Goal: Information Seeking & Learning: Learn about a topic

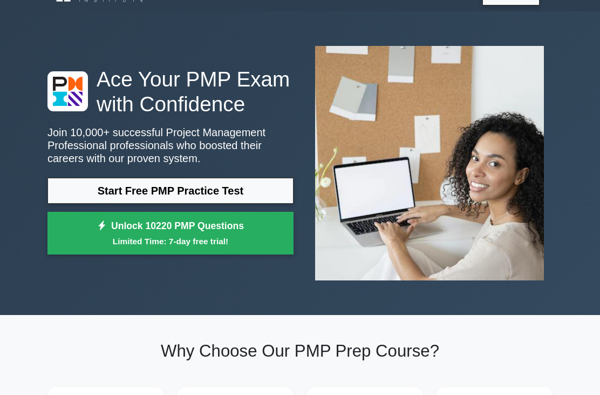
scroll to position [23, 0]
click at [228, 250] on link "Unlock 10220 PMP Questions Limited Time: 7-day free trial!" at bounding box center [171, 233] width 246 height 43
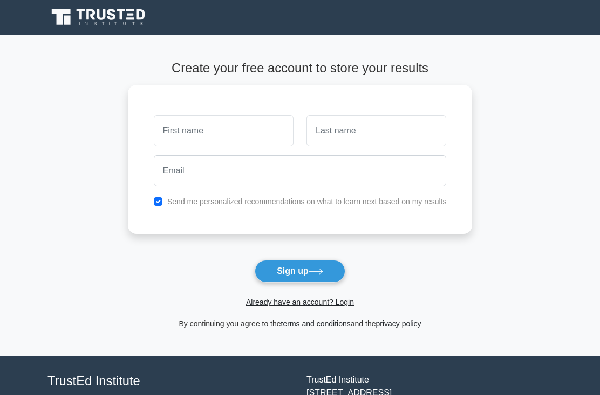
click at [233, 136] on input "text" at bounding box center [224, 130] width 140 height 31
type input "[PERSON_NAME]"
click at [377, 121] on input "text" at bounding box center [377, 130] width 140 height 31
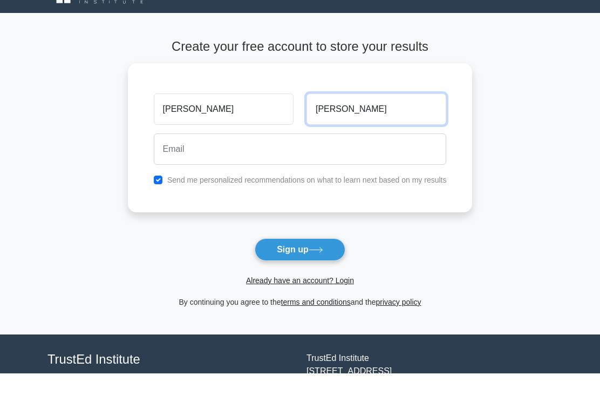
type input "[PERSON_NAME]"
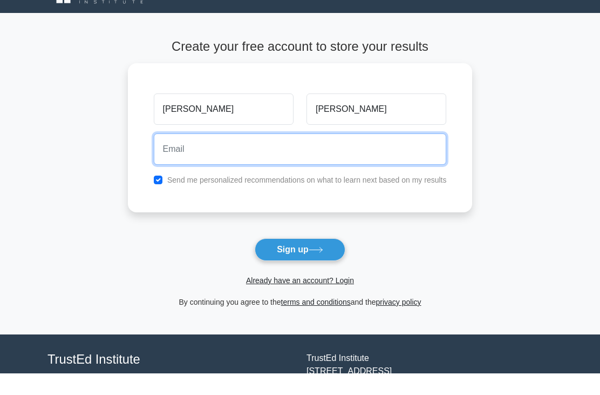
click at [327, 160] on input "email" at bounding box center [300, 170] width 293 height 31
type input "[EMAIL_ADDRESS][DOMAIN_NAME]"
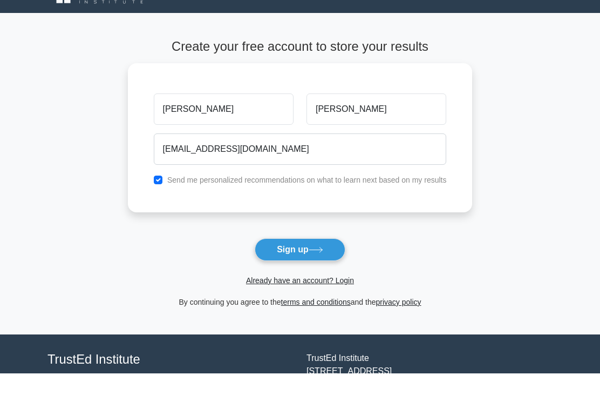
scroll to position [22, 0]
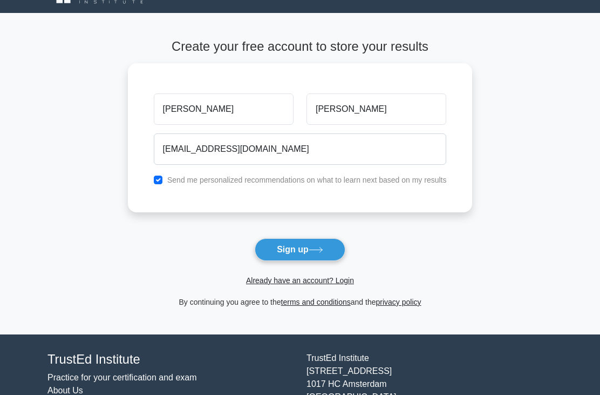
click at [331, 252] on button "Sign up" at bounding box center [300, 249] width 91 height 23
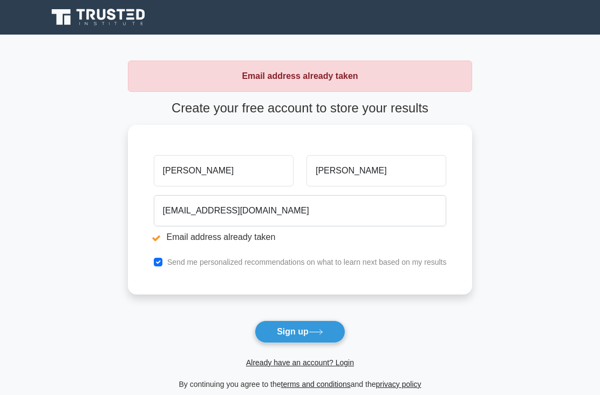
scroll to position [1, 0]
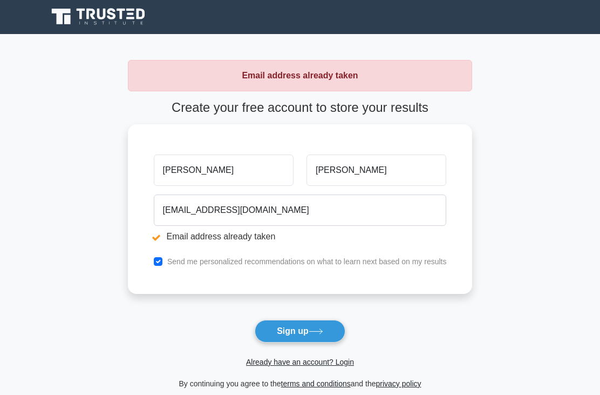
click at [322, 360] on link "Already have an account? Login" at bounding box center [300, 361] width 108 height 9
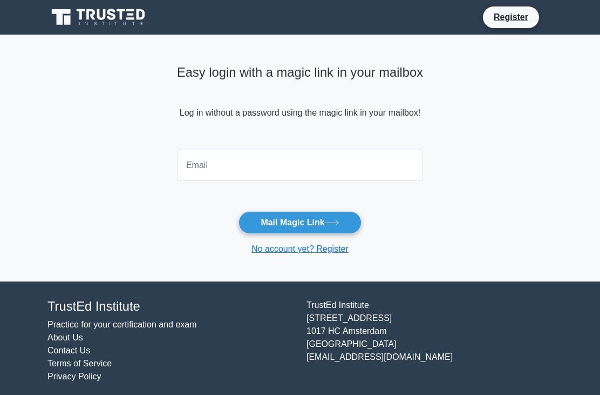
click at [323, 179] on input "email" at bounding box center [300, 165] width 246 height 31
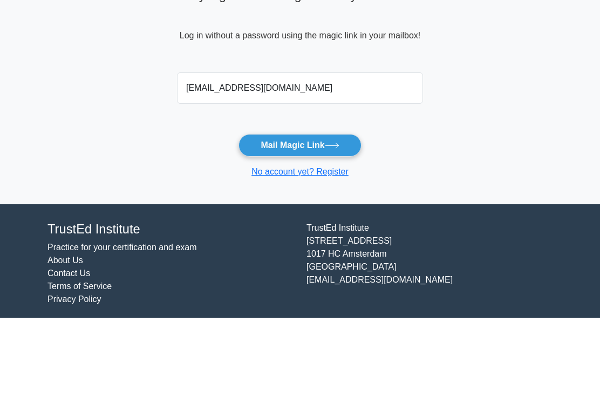
type input "[EMAIL_ADDRESS][DOMAIN_NAME]"
click at [345, 211] on button "Mail Magic Link" at bounding box center [300, 222] width 123 height 23
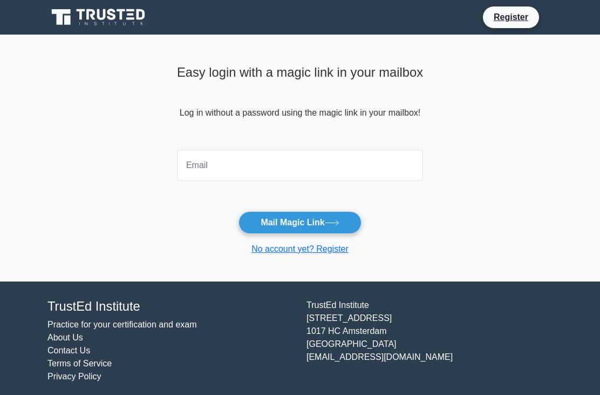
click at [273, 179] on input "email" at bounding box center [300, 165] width 246 height 31
click at [300, 222] on button "Mail Magic Link" at bounding box center [300, 222] width 123 height 23
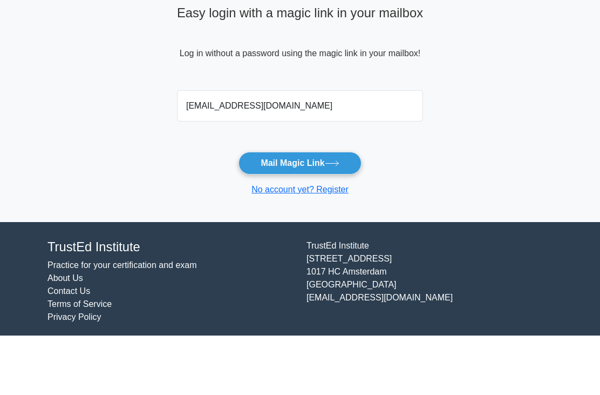
type input "heidiwong0725@gmail.com"
click at [333, 220] on icon at bounding box center [332, 222] width 13 height 5
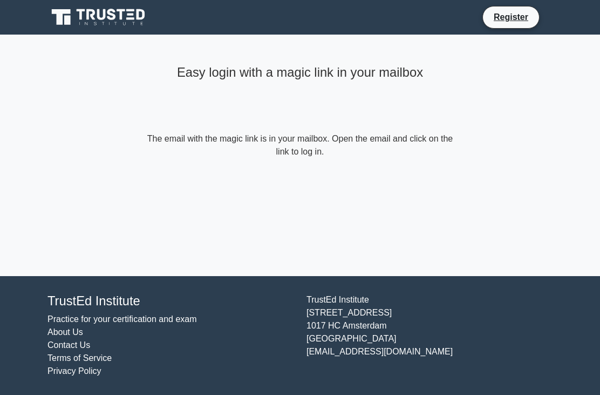
click at [596, 158] on main "Easy login with a magic link in your mailbox The email with the magic link is i…" at bounding box center [300, 155] width 600 height 241
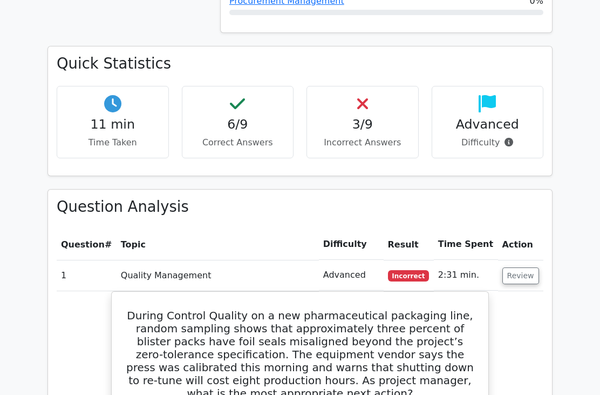
scroll to position [676, 0]
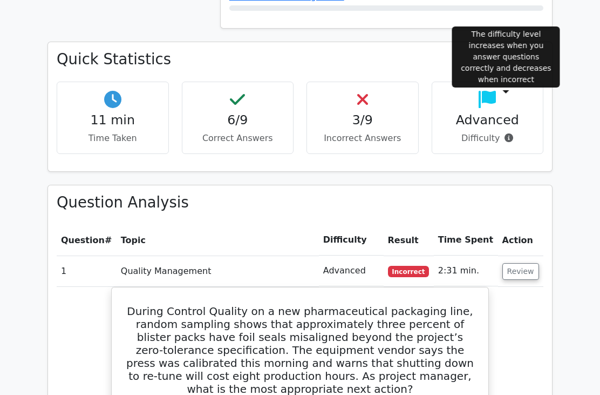
click at [508, 132] on p "Difficulty" at bounding box center [488, 138] width 94 height 13
click at [511, 133] on icon at bounding box center [509, 137] width 9 height 9
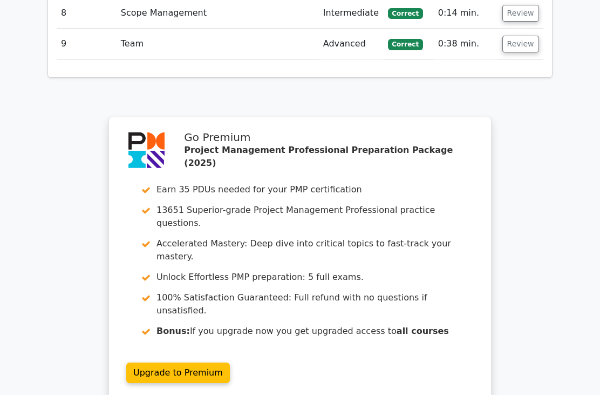
scroll to position [1898, 0]
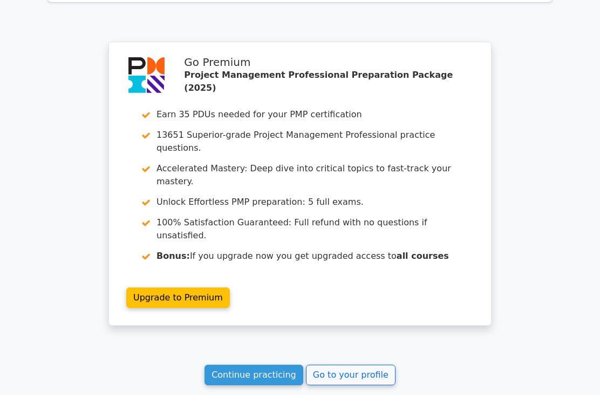
click at [295, 364] on link "Continue practicing" at bounding box center [254, 374] width 99 height 21
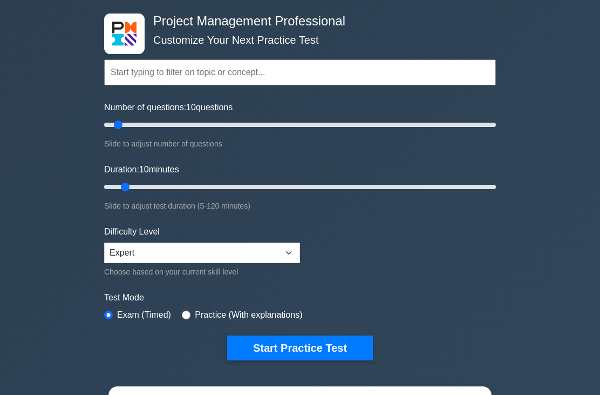
scroll to position [48, 0]
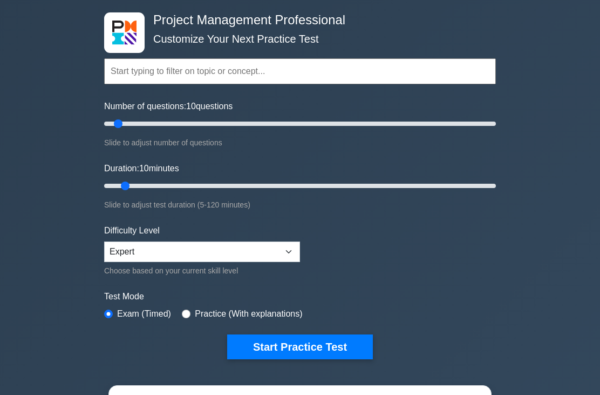
click at [281, 310] on label "Practice (With explanations)" at bounding box center [248, 313] width 107 height 13
click at [205, 313] on label "Practice (With explanations)" at bounding box center [248, 313] width 107 height 13
click at [191, 312] on input "radio" at bounding box center [186, 313] width 9 height 9
radio input "true"
click at [308, 340] on button "Start Practice Test" at bounding box center [300, 346] width 146 height 25
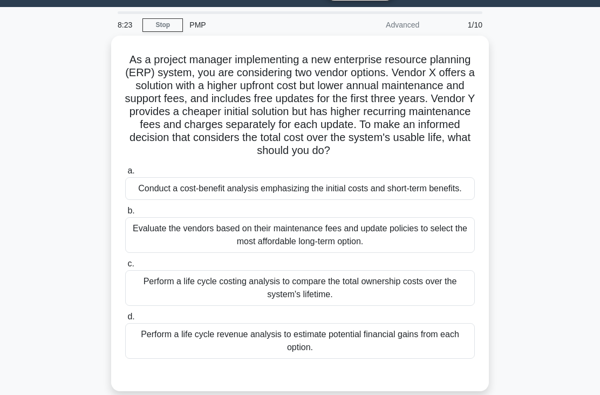
scroll to position [28, 0]
click at [383, 253] on div "Evaluate the vendors based on their maintenance fees and update policies to sel…" at bounding box center [300, 235] width 350 height 36
click at [125, 214] on input "b. Evaluate the vendors based on their maintenance fees and update policies to …" at bounding box center [125, 210] width 0 height 7
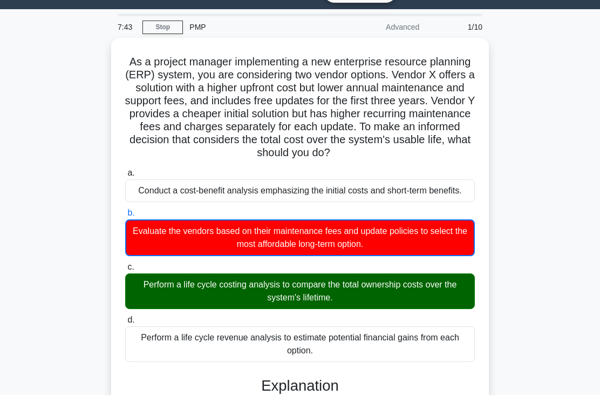
scroll to position [0, 0]
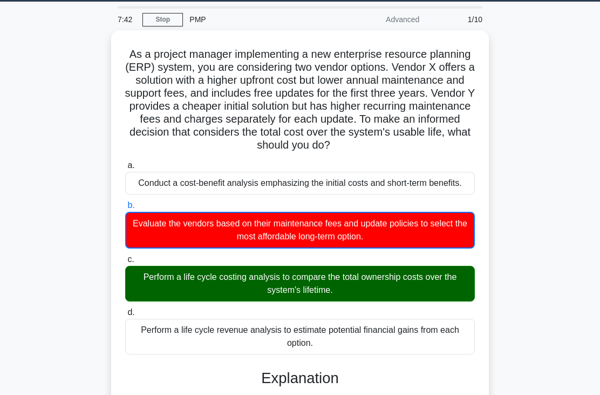
click at [172, 21] on link "Stop" at bounding box center [163, 19] width 40 height 13
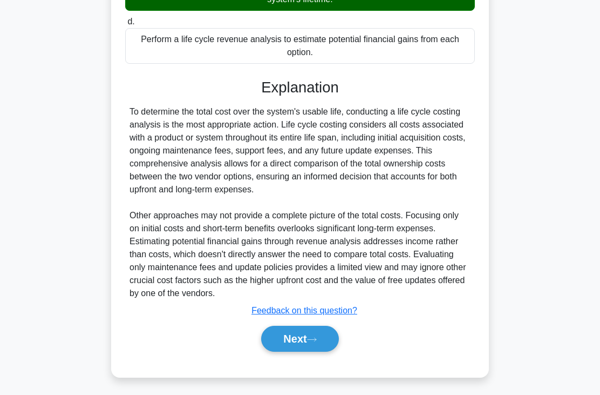
scroll to position [341, 0]
click at [293, 351] on button "Next" at bounding box center [299, 339] width 77 height 26
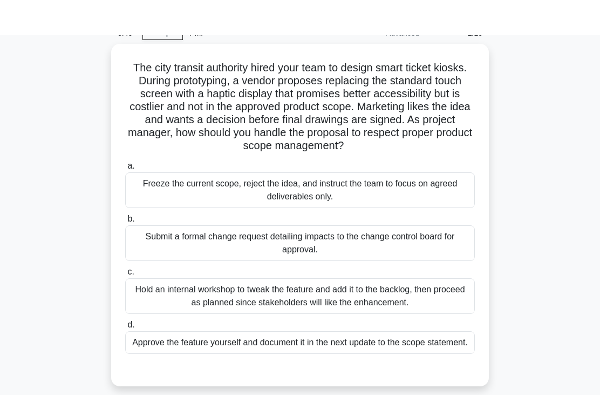
scroll to position [0, 0]
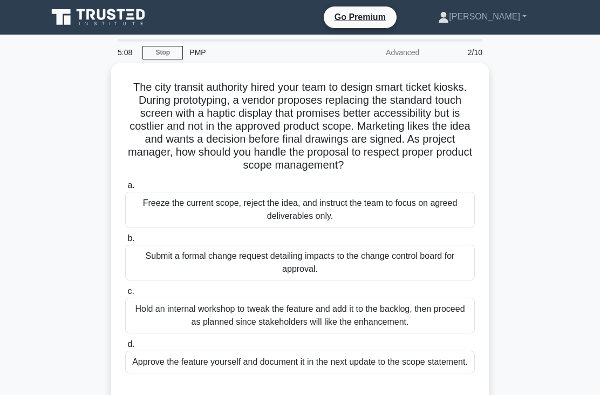
click at [358, 330] on div "Hold an internal workshop to tweak the feature and add it to the backlog, then …" at bounding box center [300, 315] width 350 height 36
click at [125, 295] on input "c. Hold an internal workshop to tweak the feature and add it to the backlog, th…" at bounding box center [125, 291] width 0 height 7
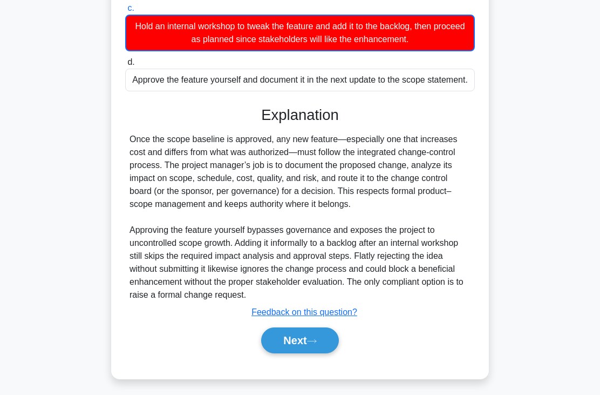
scroll to position [302, 0]
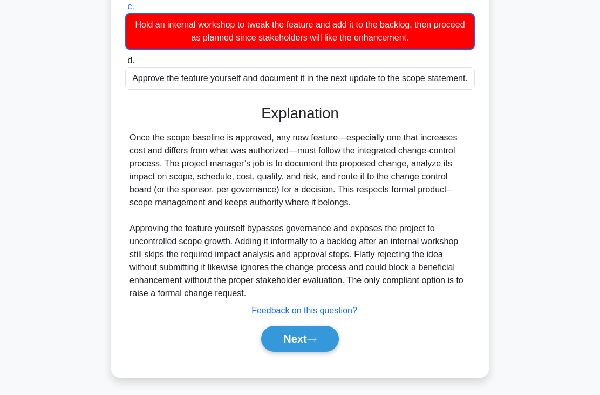
click at [315, 364] on div "a. Freeze the current scope, reject the idea, and instruct the team to focus on…" at bounding box center [300, 128] width 352 height 472
click at [324, 351] on button "Next" at bounding box center [299, 339] width 77 height 26
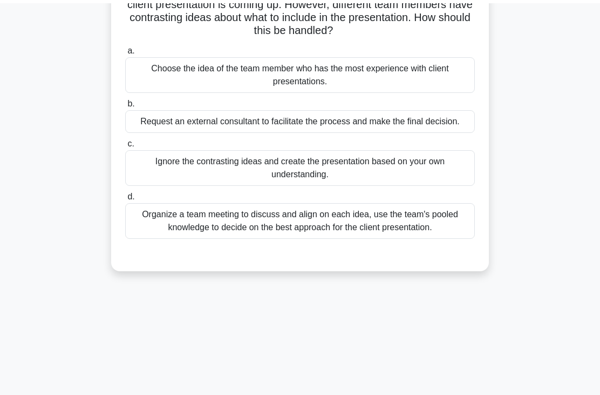
scroll to position [0, 0]
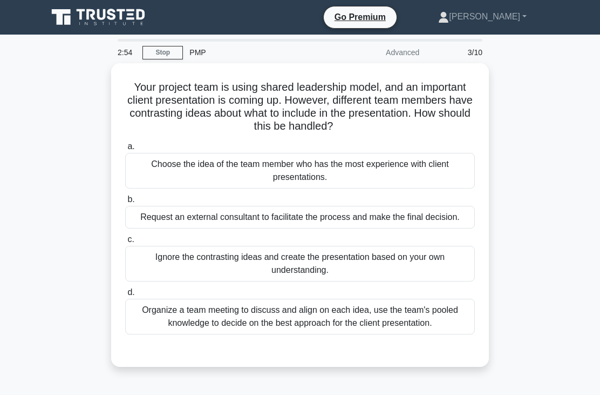
click at [399, 334] on div "Organize a team meeting to discuss and align on each idea, use the team's poole…" at bounding box center [300, 317] width 350 height 36
click at [125, 296] on input "d. Organize a team meeting to discuss and align on each idea, use the team's po…" at bounding box center [125, 292] width 0 height 7
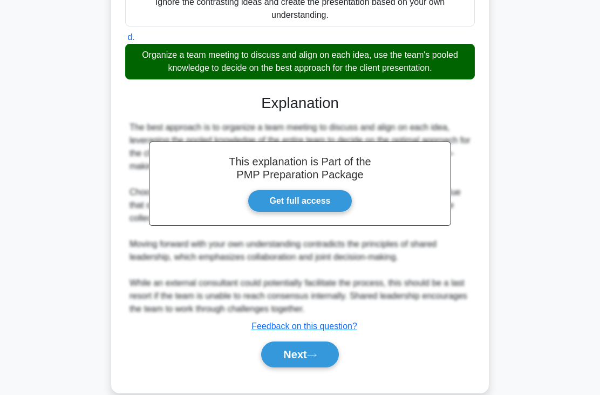
scroll to position [262, 0]
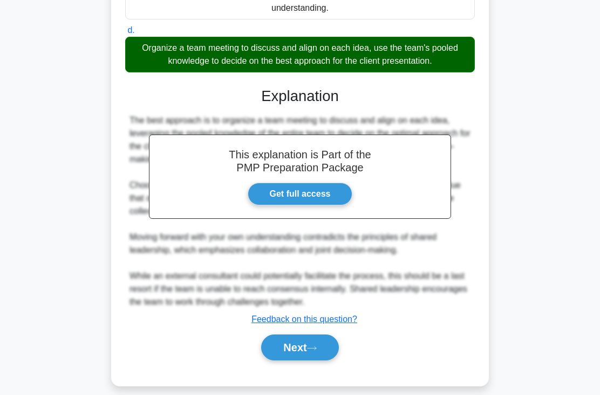
click at [321, 360] on button "Next" at bounding box center [299, 347] width 77 height 26
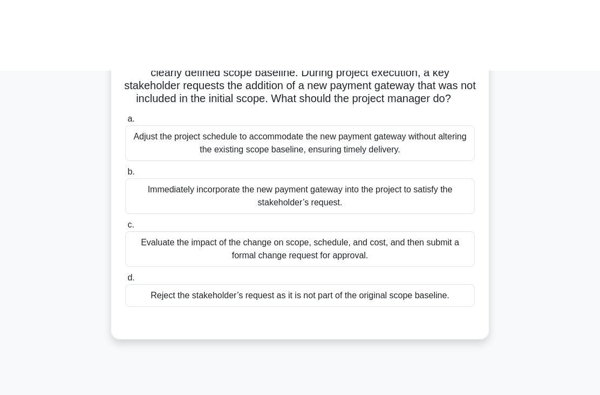
scroll to position [0, 0]
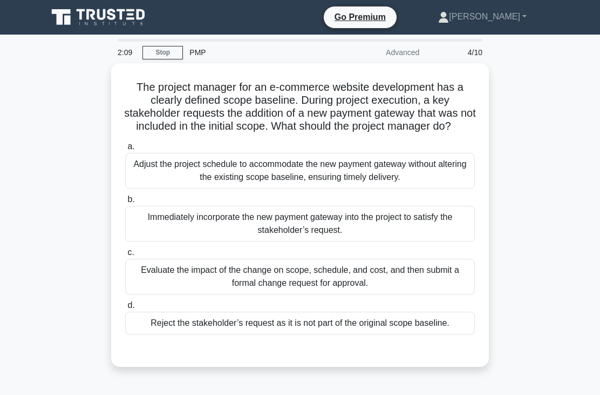
click at [368, 294] on div "Evaluate the impact of the change on scope, schedule, and cost, and then submit…" at bounding box center [300, 277] width 350 height 36
click at [125, 256] on input "c. Evaluate the impact of the change on scope, schedule, and cost, and then sub…" at bounding box center [125, 252] width 0 height 7
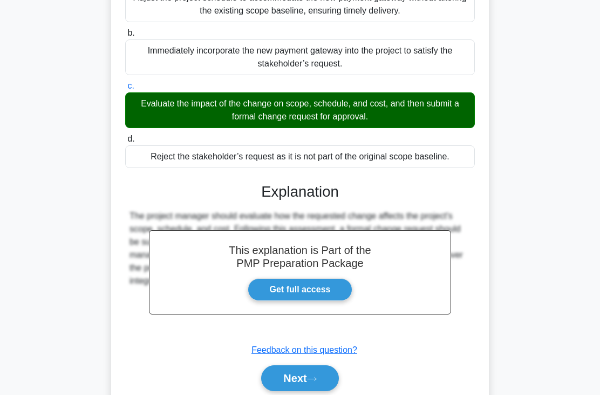
scroll to position [197, 0]
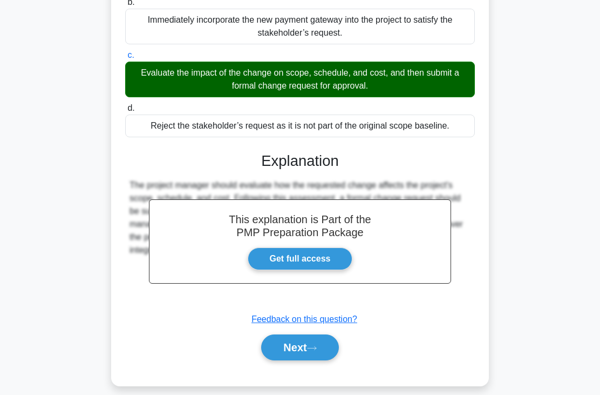
click at [317, 360] on button "Next" at bounding box center [299, 347] width 77 height 26
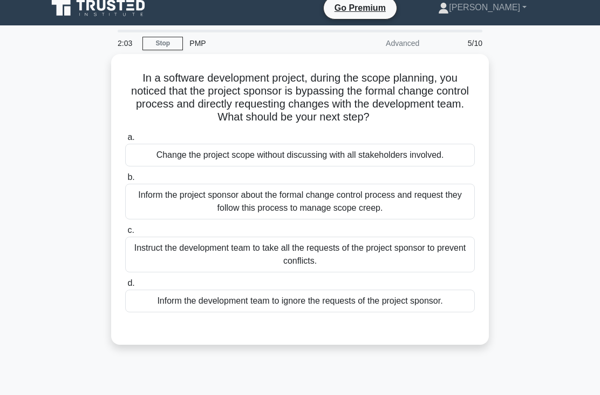
scroll to position [0, 0]
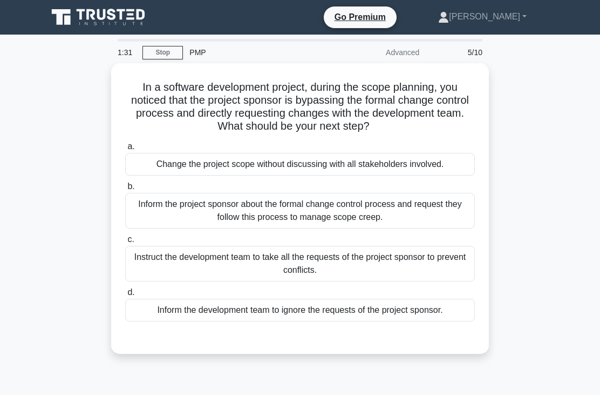
click at [389, 225] on div "Inform the project sponsor about the formal change control process and request …" at bounding box center [300, 211] width 350 height 36
click at [125, 190] on input "b. Inform the project sponsor about the formal change control process and reque…" at bounding box center [125, 186] width 0 height 7
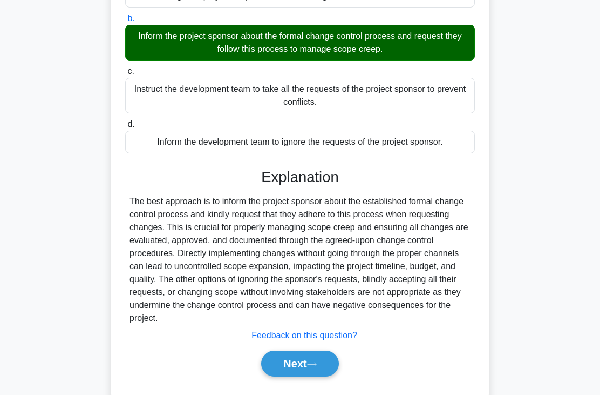
scroll to position [171, 0]
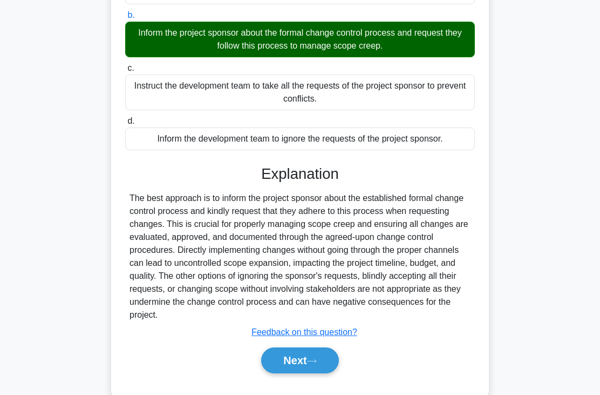
click at [322, 373] on button "Next" at bounding box center [299, 360] width 77 height 26
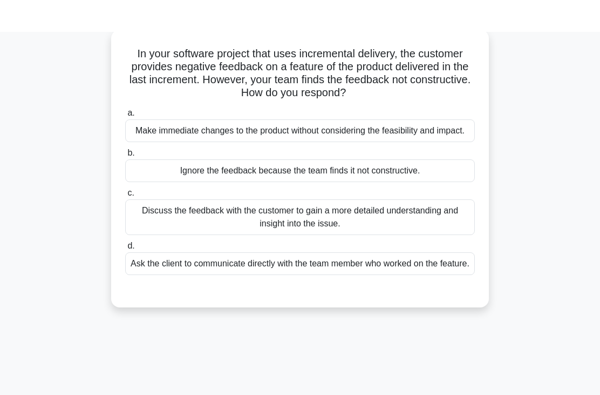
scroll to position [0, 0]
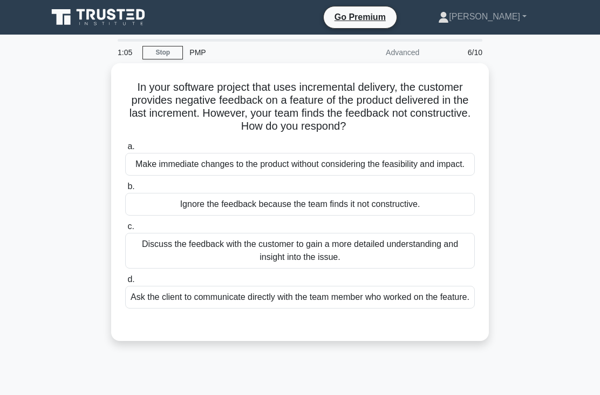
click at [299, 268] on div "Discuss the feedback with the customer to gain a more detailed understanding an…" at bounding box center [300, 251] width 350 height 36
click at [125, 230] on input "c. Discuss the feedback with the customer to gain a more detailed understanding…" at bounding box center [125, 226] width 0 height 7
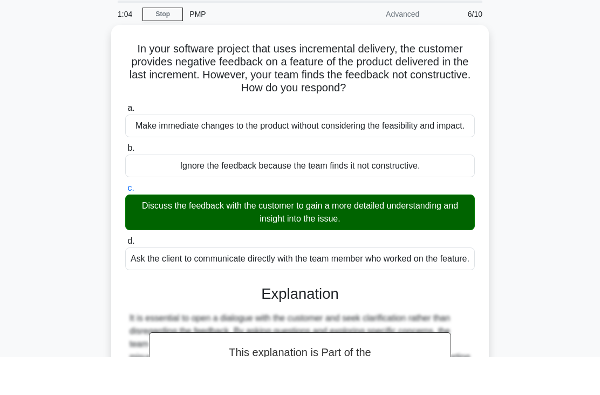
scroll to position [171, 0]
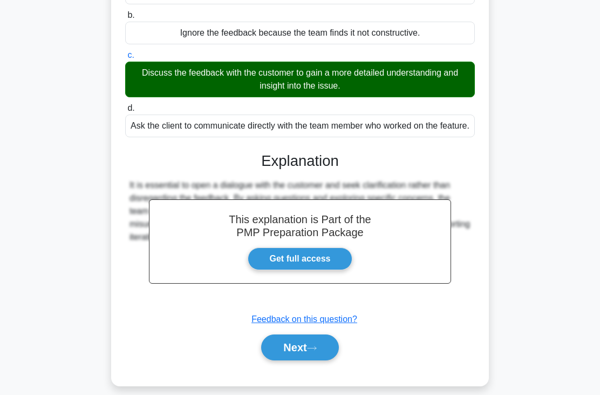
click at [301, 360] on button "Next" at bounding box center [299, 347] width 77 height 26
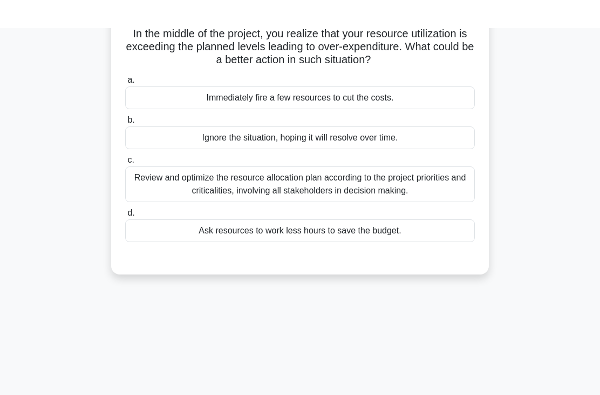
scroll to position [0, 0]
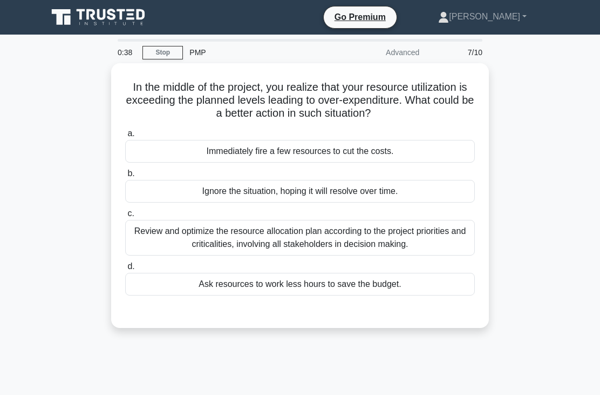
click at [313, 248] on div "Review and optimize the resource allocation plan according to the project prior…" at bounding box center [300, 238] width 350 height 36
click at [125, 217] on input "c. Review and optimize the resource allocation plan according to the project pr…" at bounding box center [125, 213] width 0 height 7
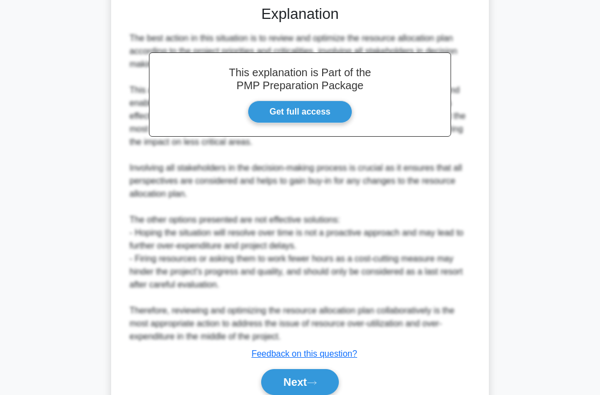
scroll to position [327, 0]
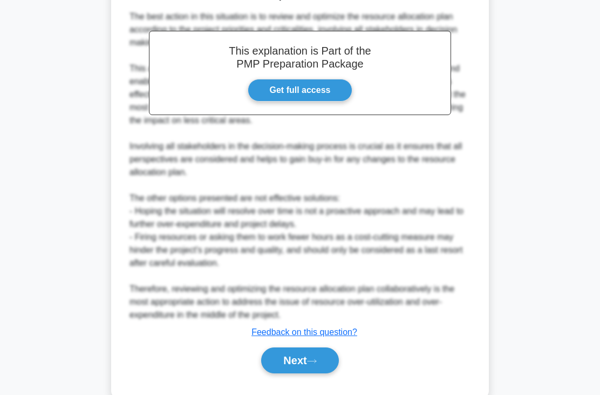
click at [313, 373] on button "Next" at bounding box center [299, 360] width 77 height 26
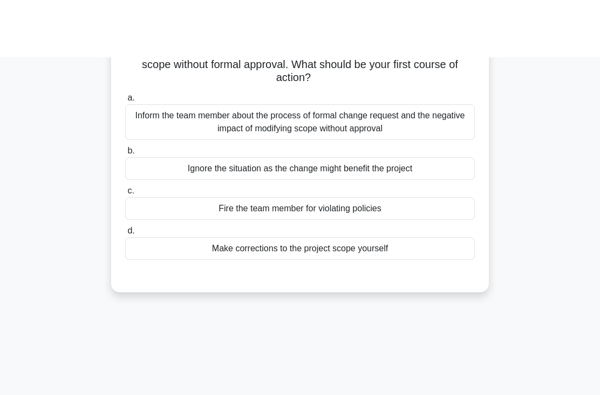
scroll to position [0, 0]
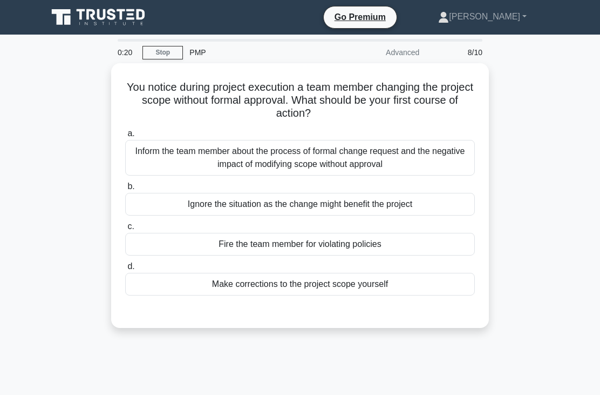
click at [328, 169] on div "Inform the team member about the process of formal change request and the negat…" at bounding box center [300, 158] width 350 height 36
click at [125, 137] on input "a. Inform the team member about the process of formal change request and the ne…" at bounding box center [125, 133] width 0 height 7
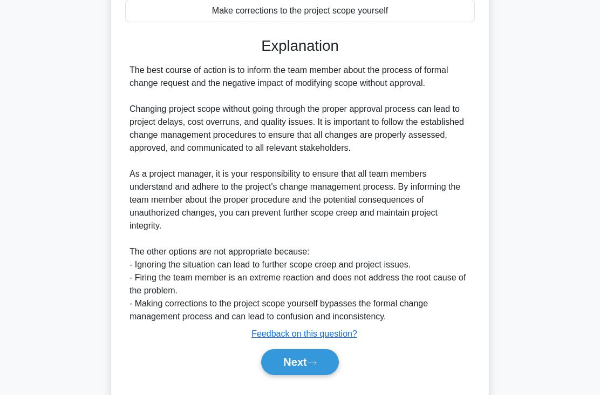
scroll to position [288, 0]
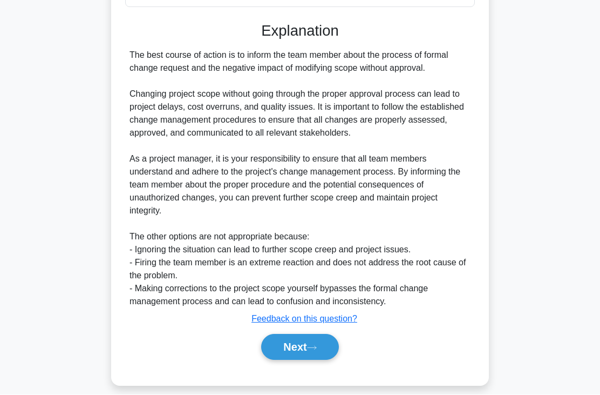
click at [317, 351] on icon at bounding box center [312, 348] width 10 height 6
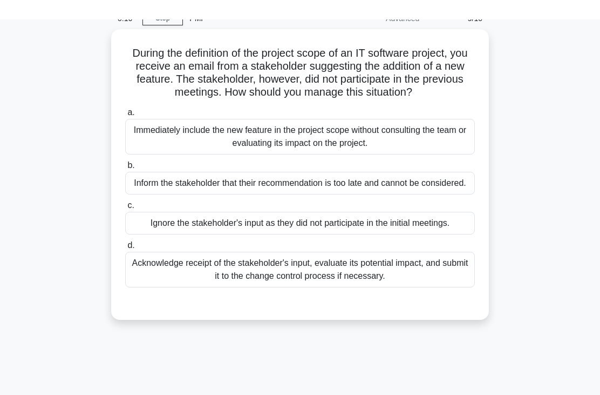
scroll to position [0, 0]
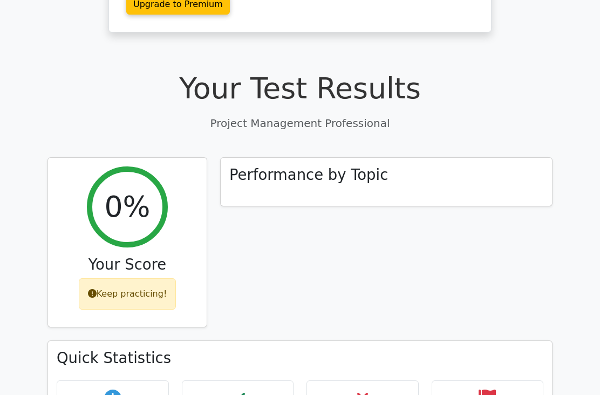
scroll to position [314, 0]
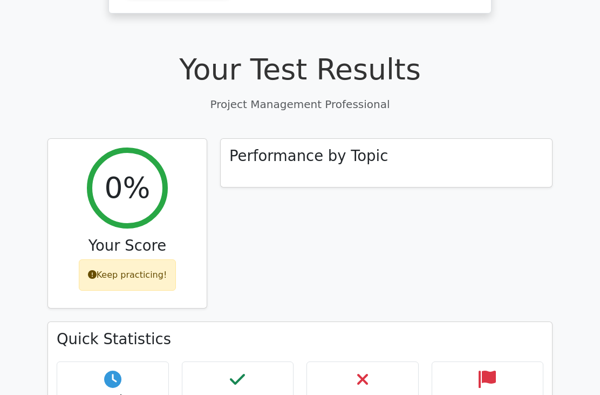
click at [386, 139] on div "Performance by Topic" at bounding box center [386, 163] width 331 height 48
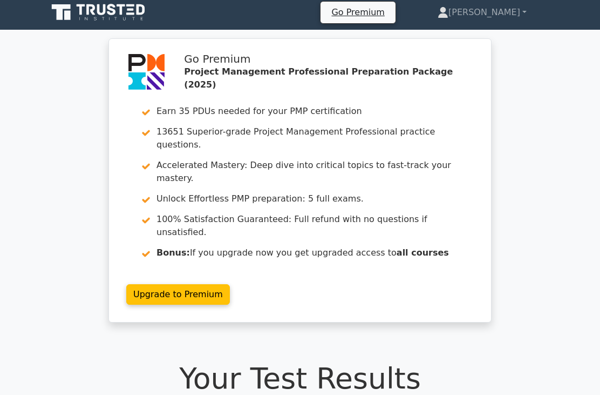
scroll to position [0, 0]
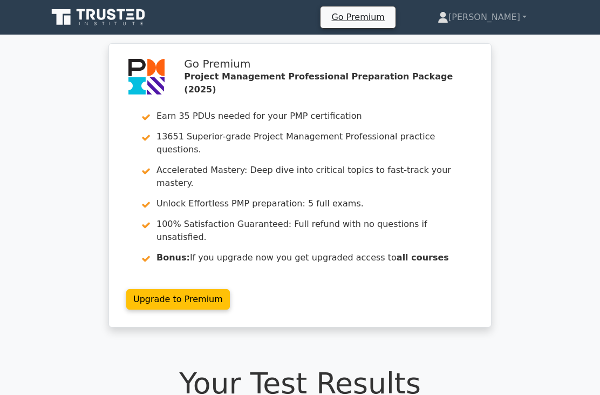
click at [516, 23] on link "[PERSON_NAME]" at bounding box center [482, 17] width 141 height 22
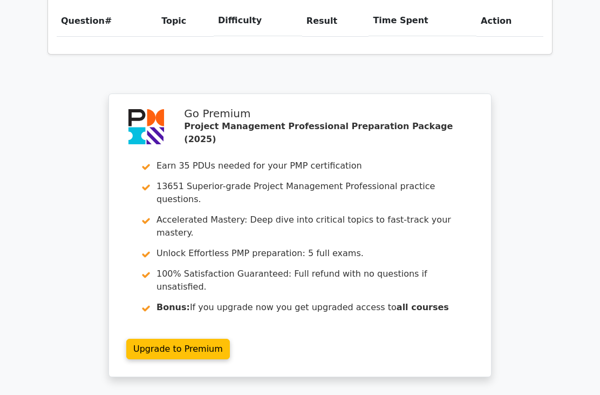
scroll to position [893, 0]
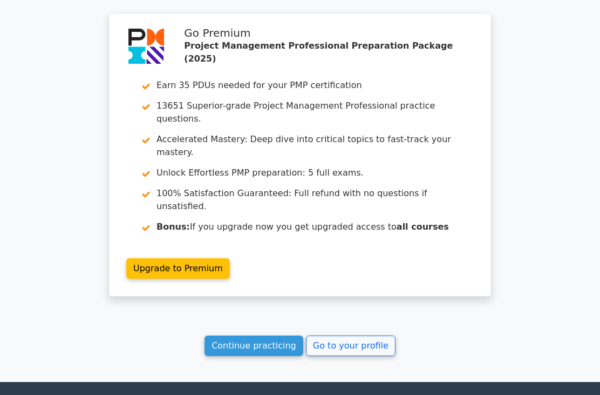
click at [289, 335] on link "Continue practicing" at bounding box center [254, 345] width 99 height 21
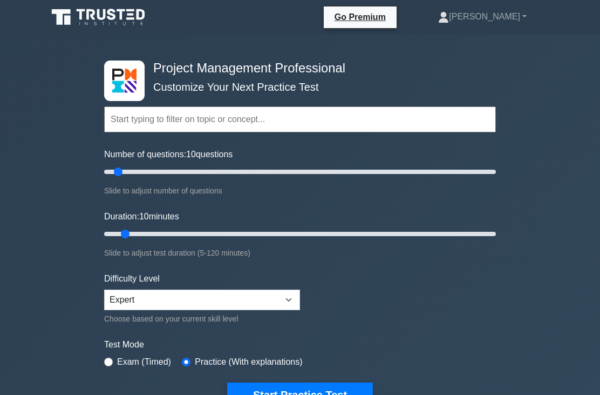
click at [507, 25] on link "[PERSON_NAME]" at bounding box center [482, 17] width 140 height 22
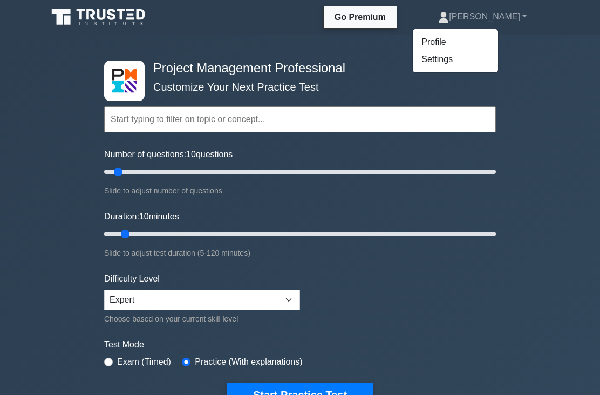
click at [496, 45] on link "Profile" at bounding box center [455, 41] width 85 height 17
